Goal: Obtain resource: Download file/media

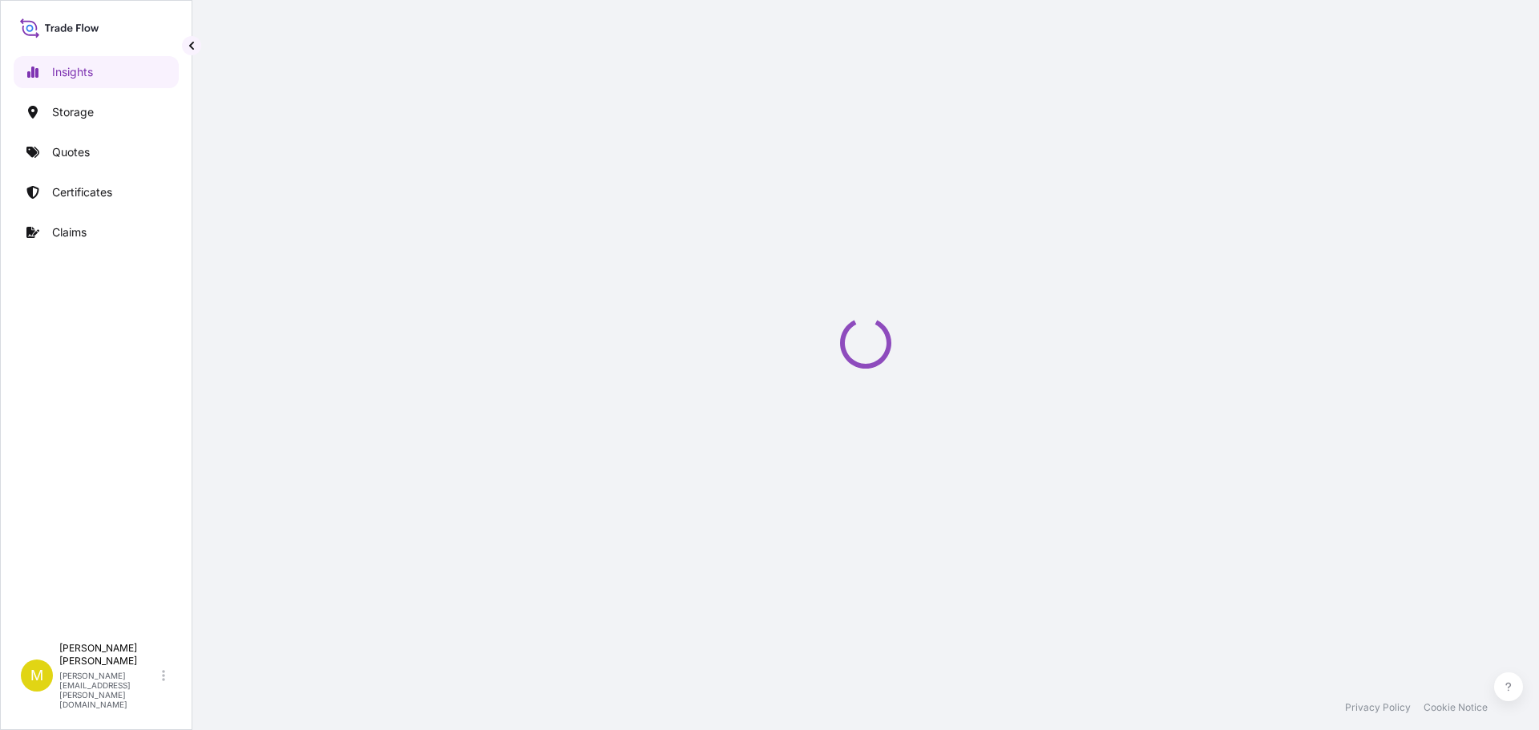
select select "2025"
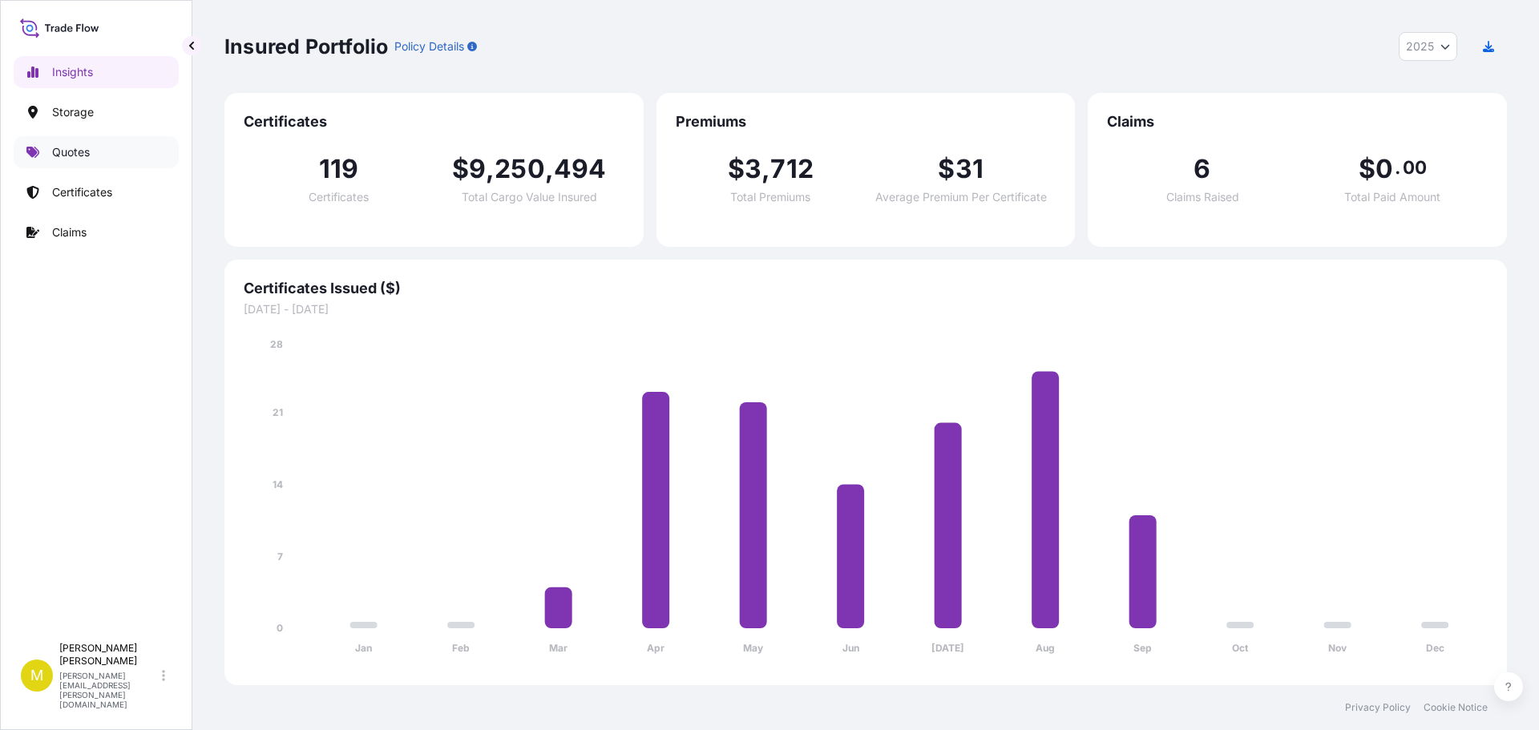
click at [65, 154] on p "Quotes" at bounding box center [71, 152] width 38 height 16
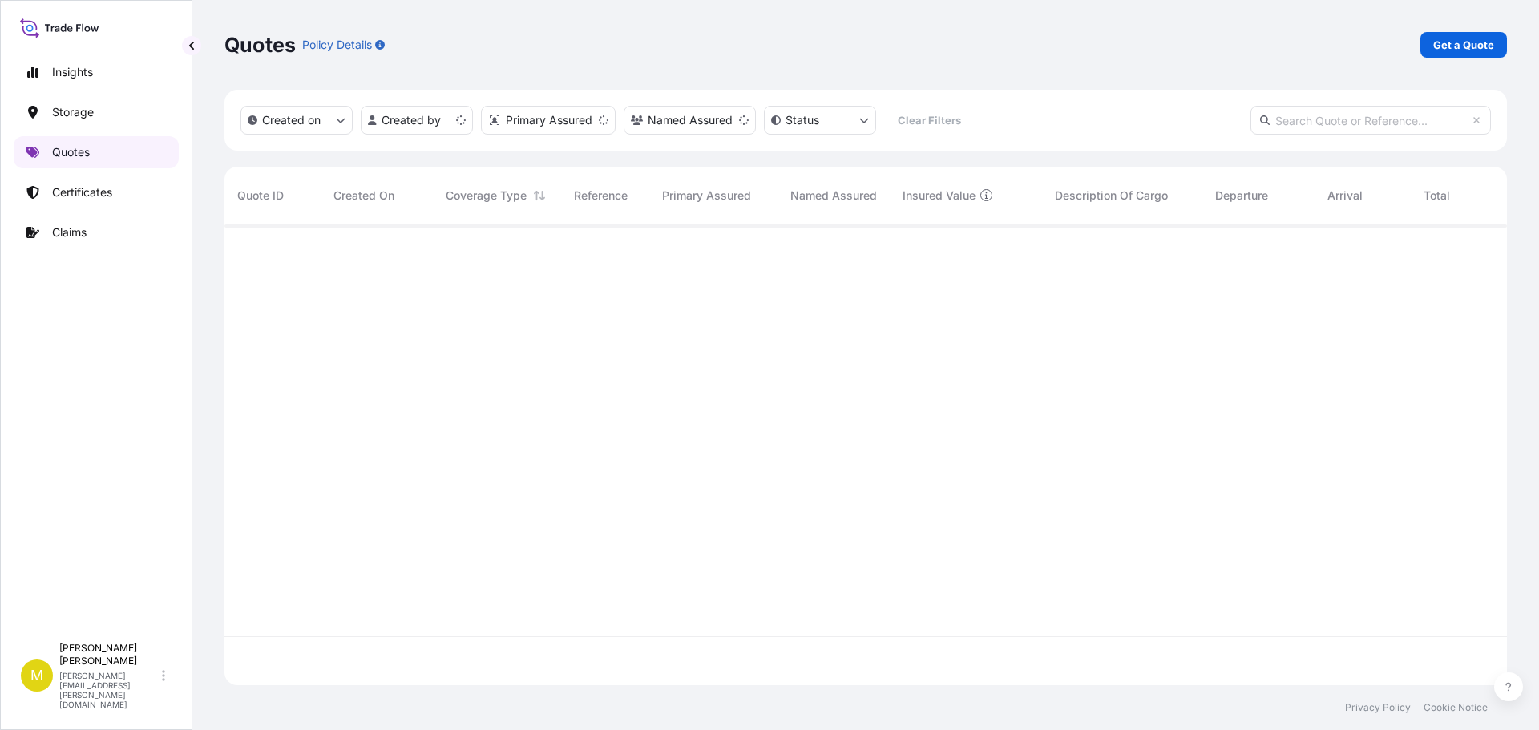
scroll to position [458, 1270]
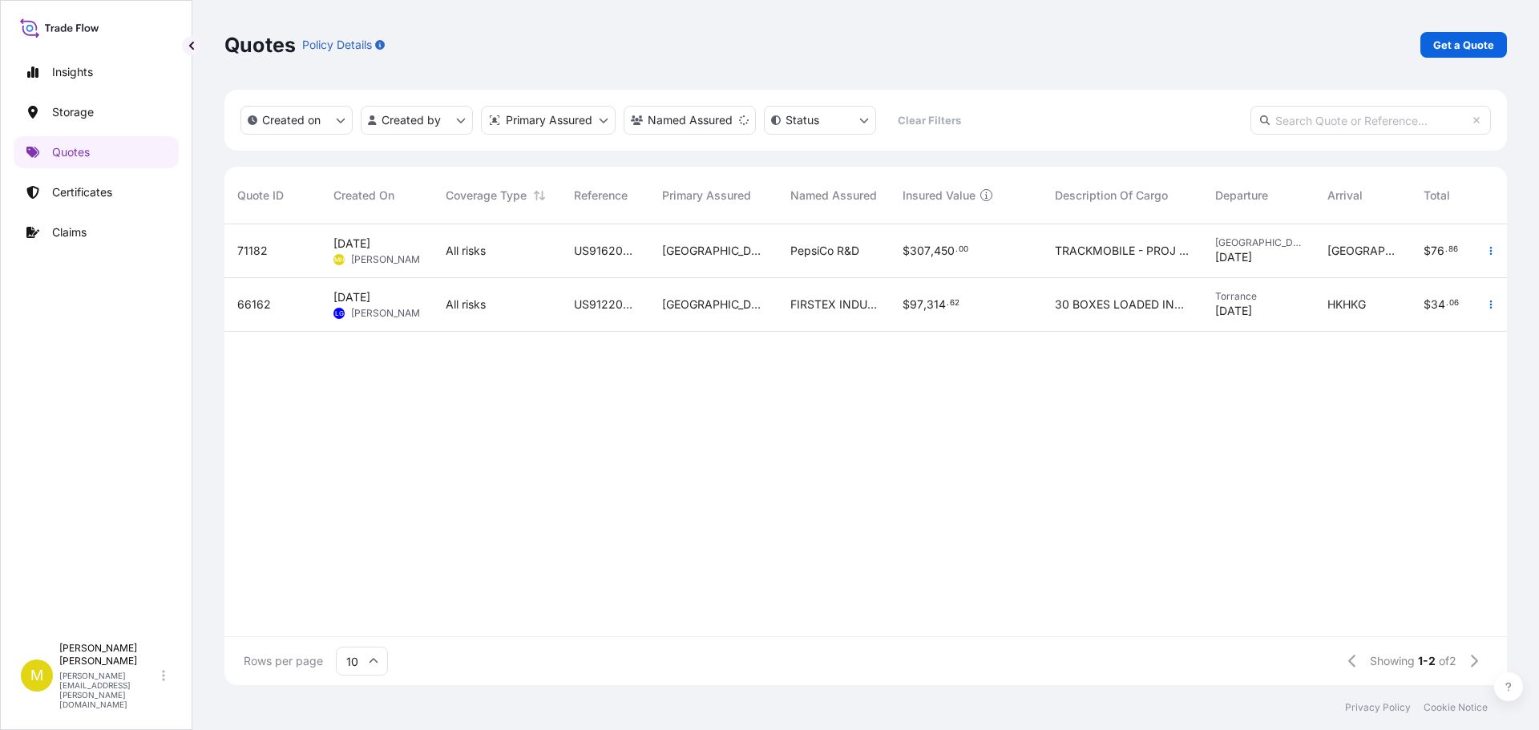
click at [373, 245] on span "[DATE] MH [PERSON_NAME]" at bounding box center [376, 251] width 87 height 30
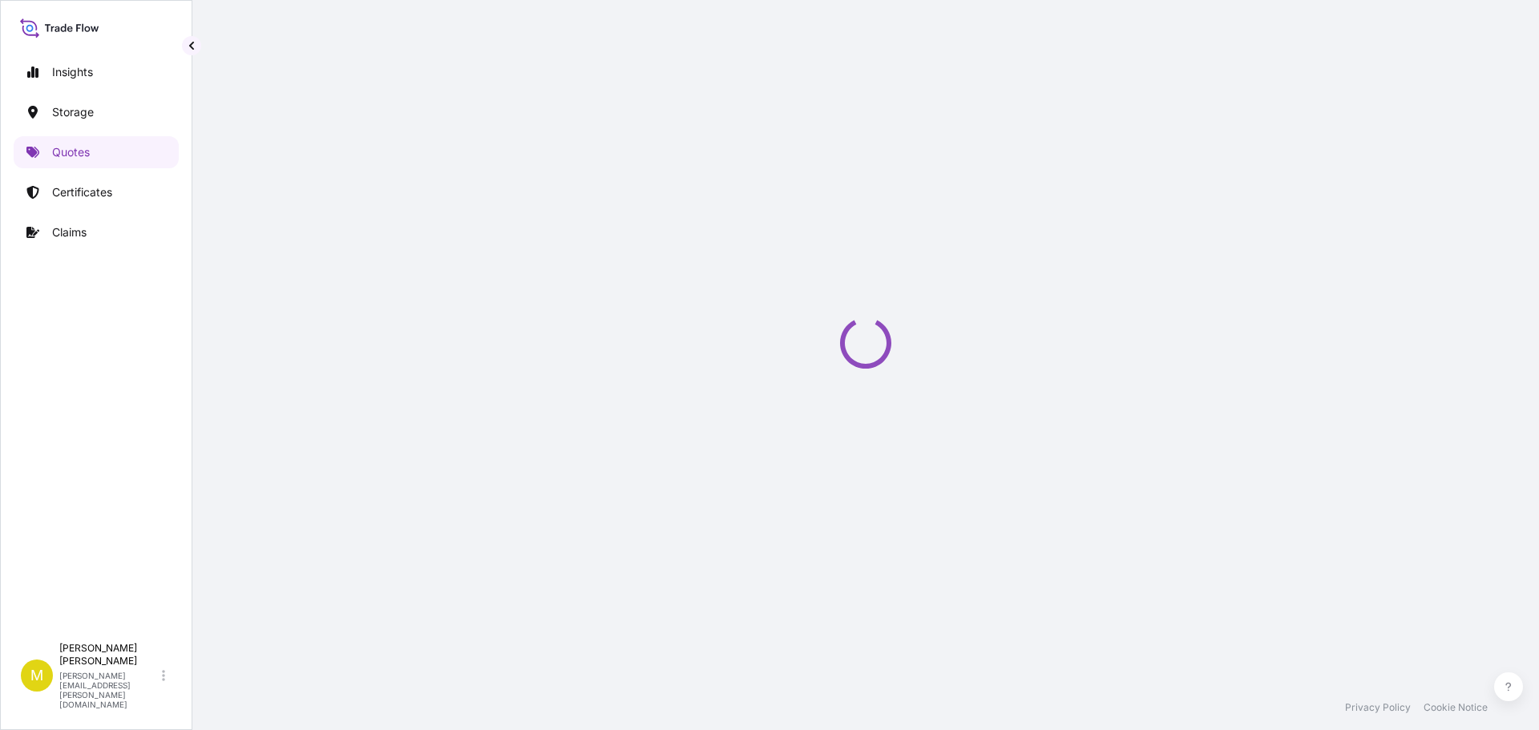
select select "Inland"
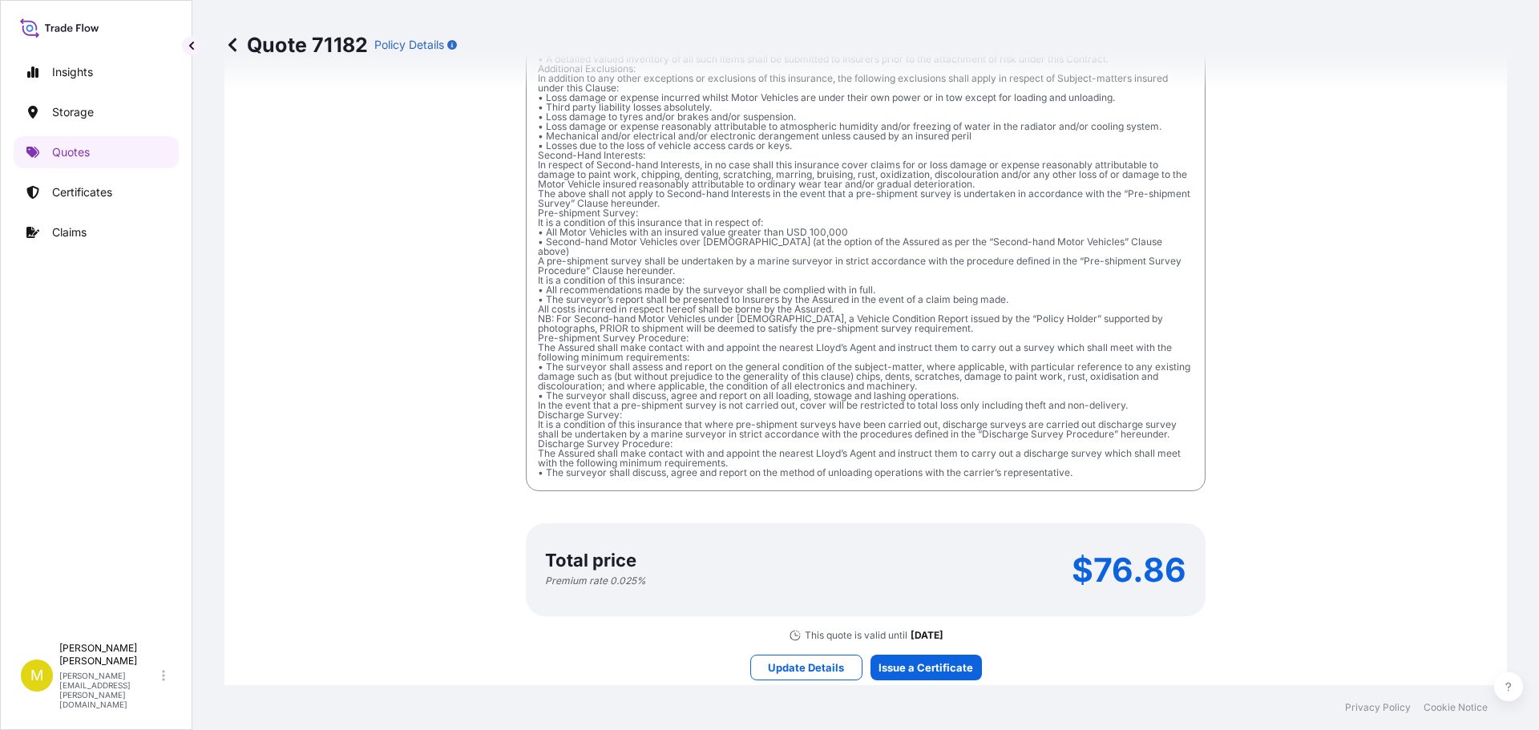
scroll to position [1892, 0]
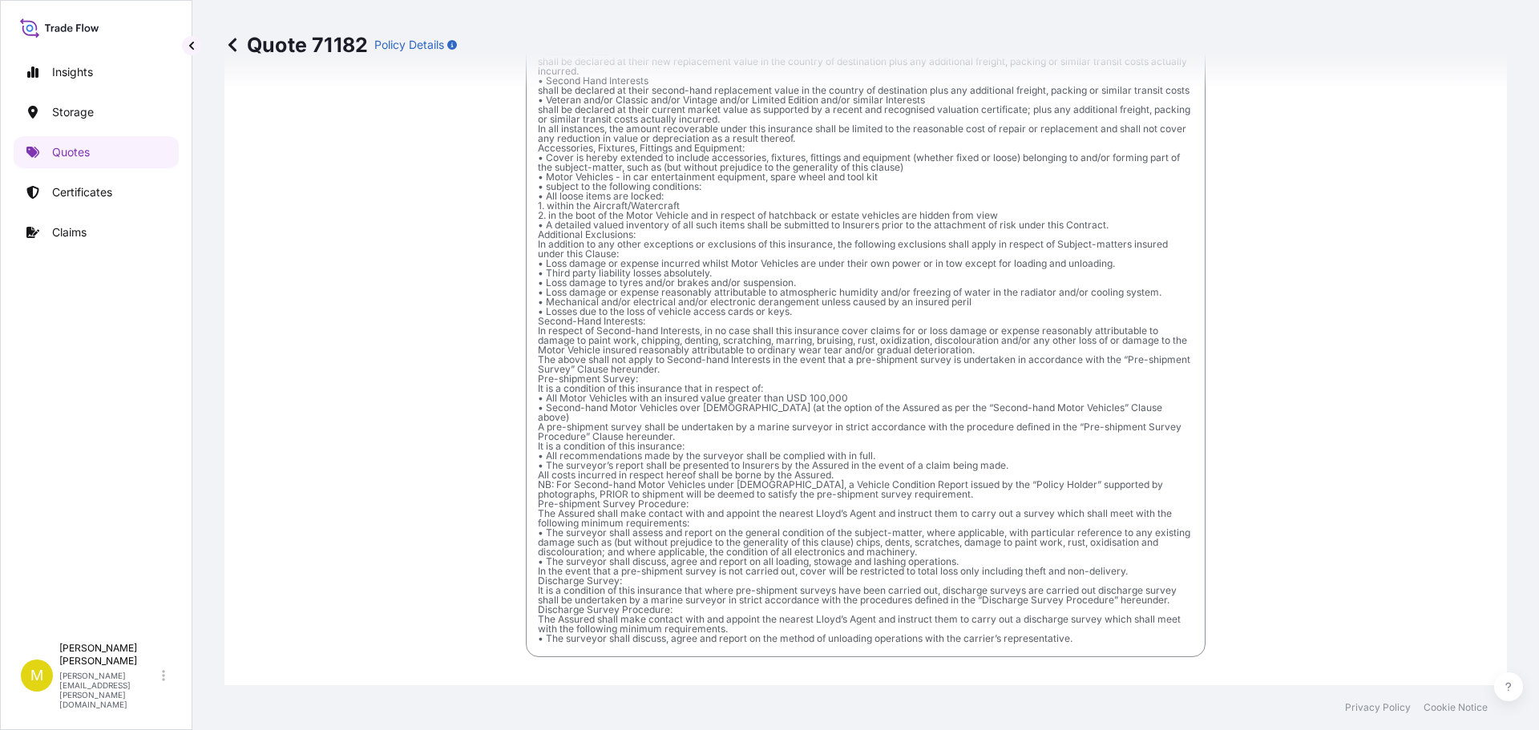
scroll to position [3062, 0]
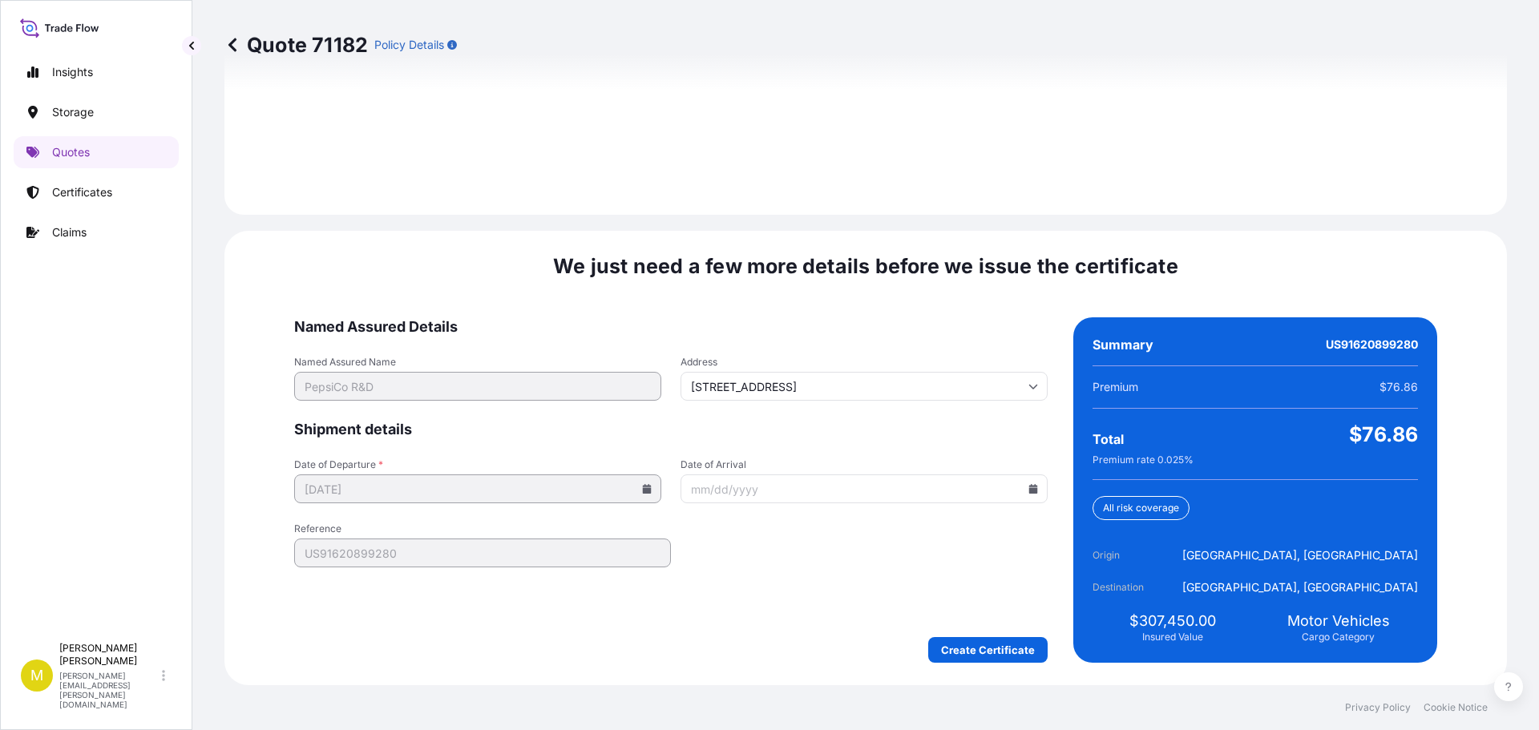
click at [1028, 486] on icon at bounding box center [1033, 489] width 10 height 10
click at [782, 377] on button "23" at bounding box center [778, 370] width 26 height 26
type input "[DATE]"
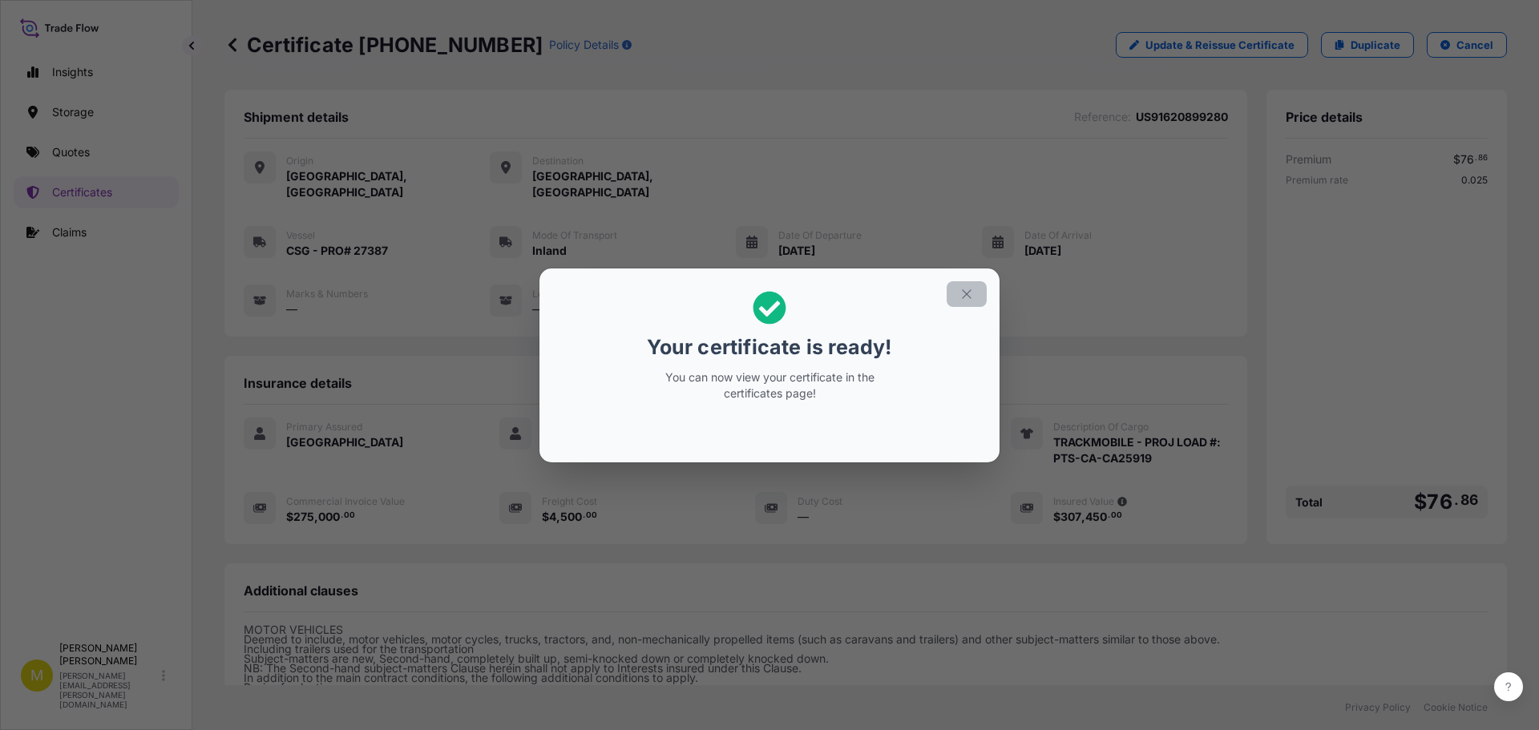
click at [973, 297] on icon "button" at bounding box center [966, 294] width 14 height 14
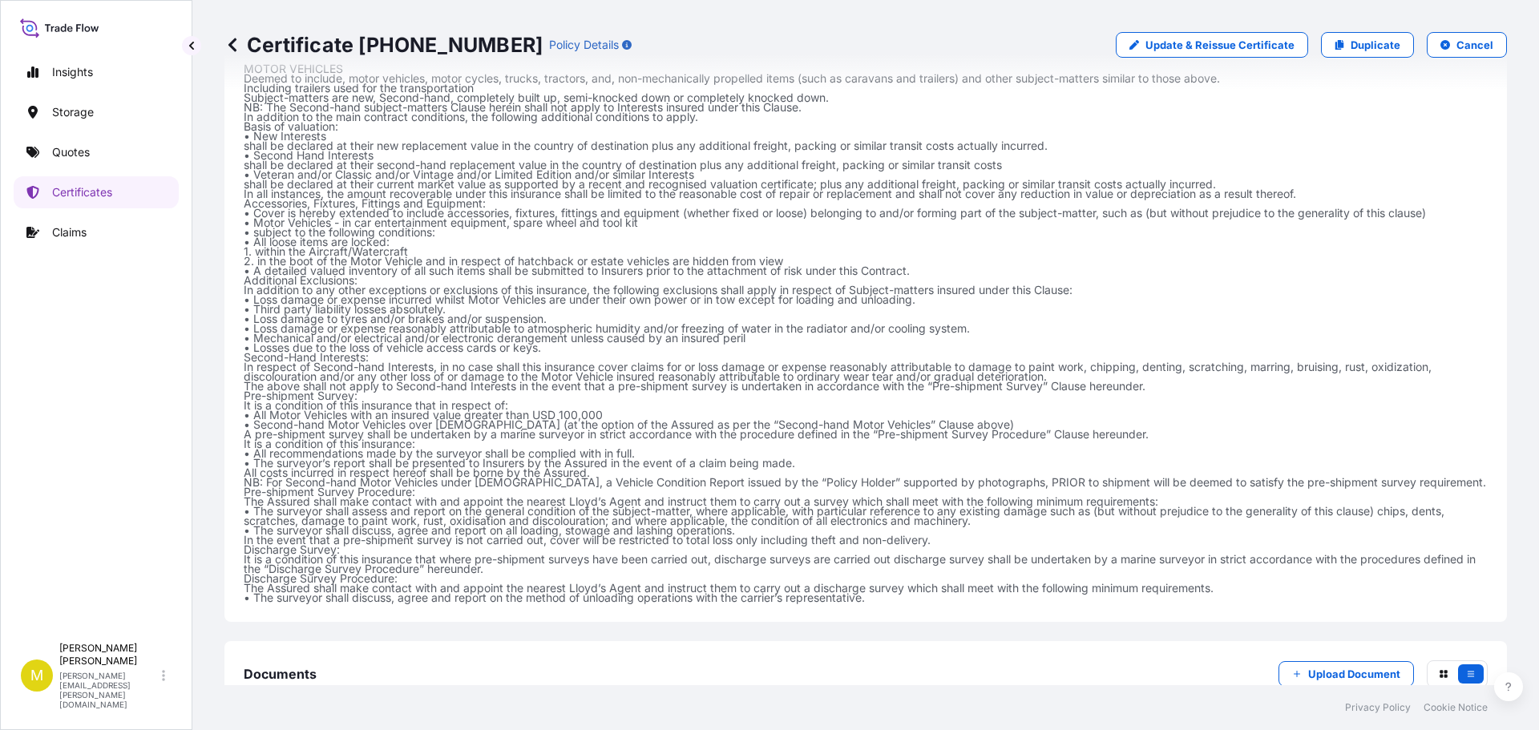
scroll to position [751, 0]
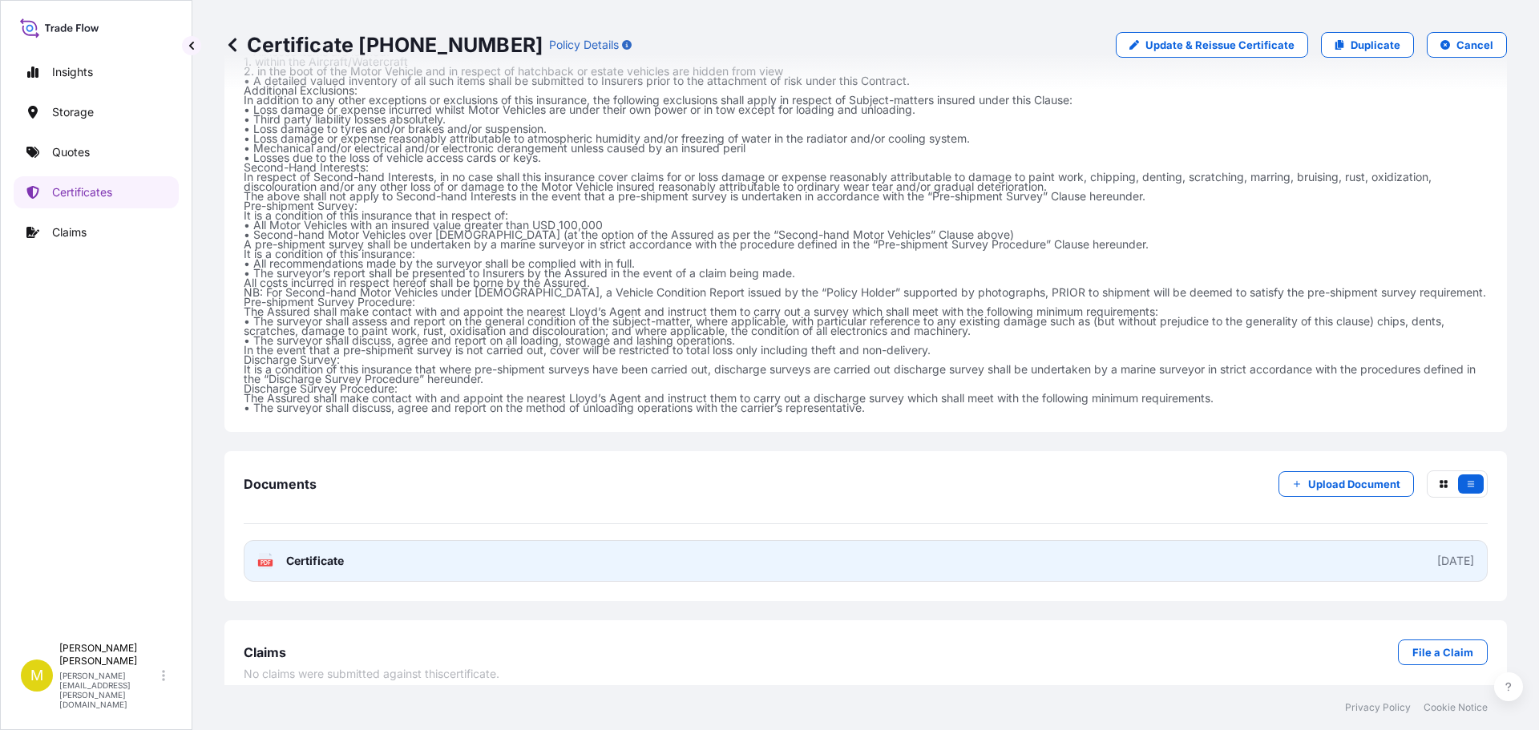
click at [316, 553] on span "Certificate" at bounding box center [315, 561] width 58 height 16
